Goal: Task Accomplishment & Management: Complete application form

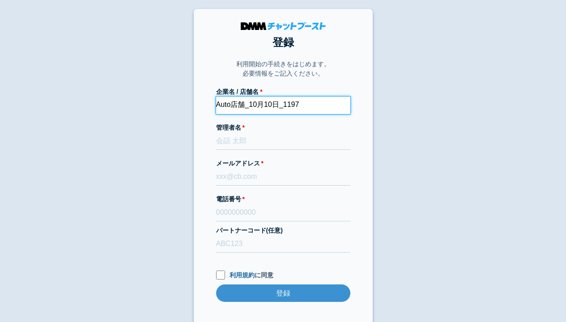
type input "Auto店舗_10月10日_1197"
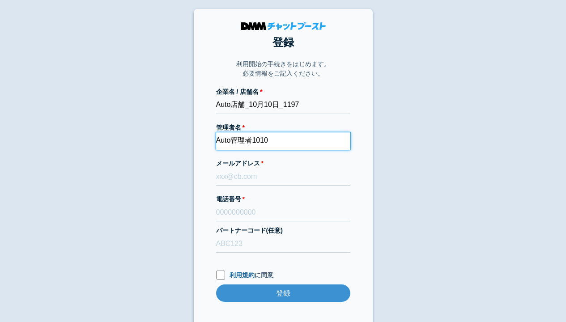
type input "Auto管理者1010"
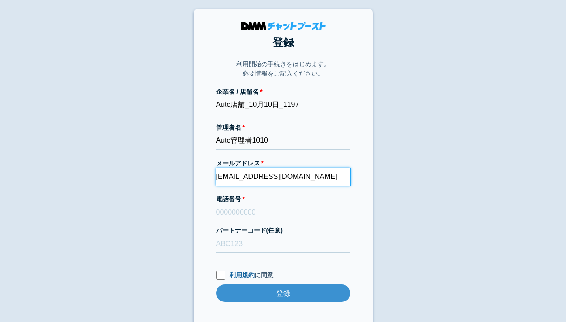
type input "bst-qa+20251010021819@kcgrp.jp"
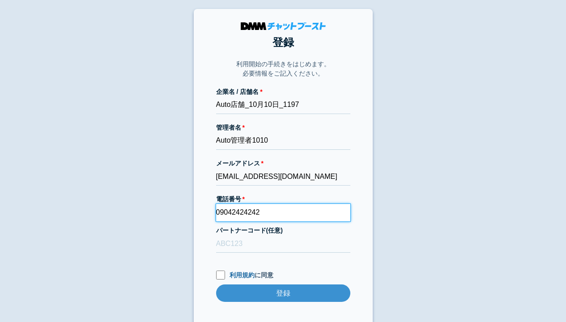
type input "09042424242"
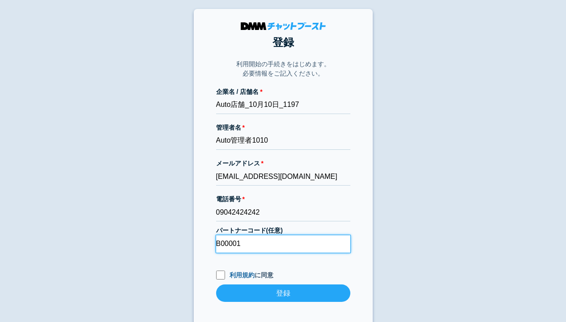
type input "B00001"
click at [220, 275] on input "利用規約 に同意" at bounding box center [220, 275] width 9 height 9
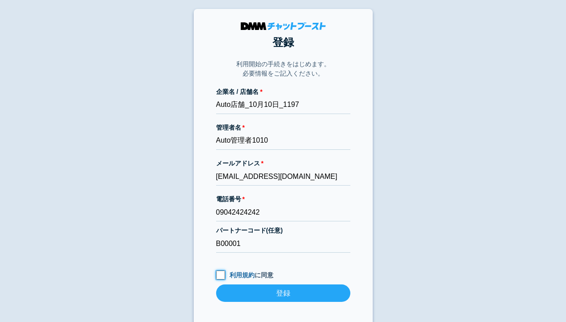
checkbox input "true"
click at [283, 293] on input "登録" at bounding box center [283, 292] width 134 height 17
